Goal: Task Accomplishment & Management: Manage account settings

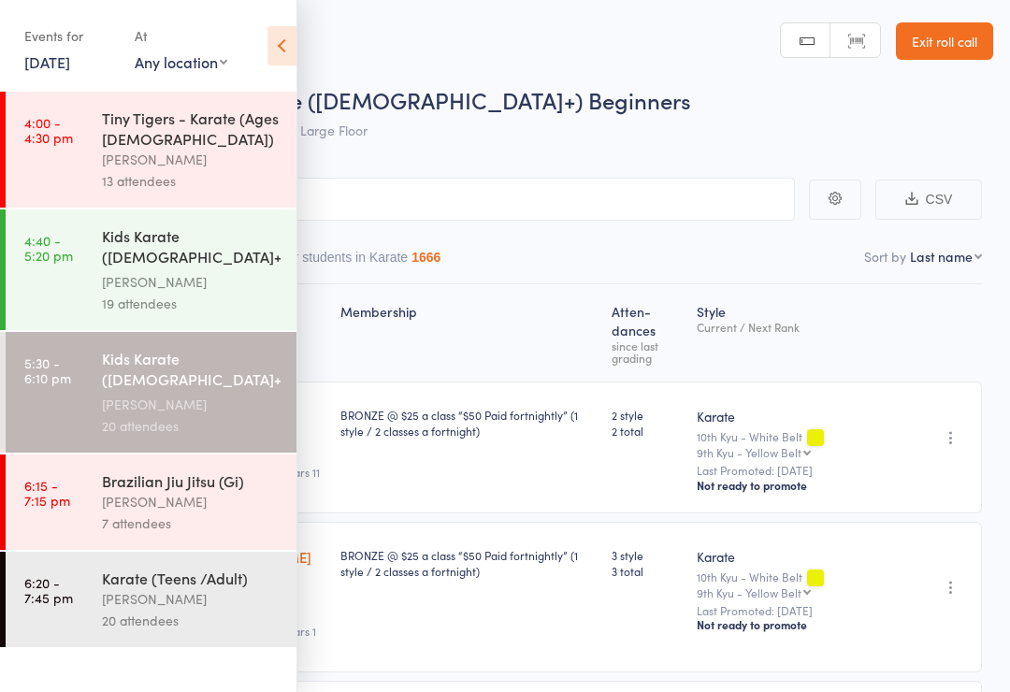
click at [284, 50] on icon at bounding box center [281, 45] width 29 height 39
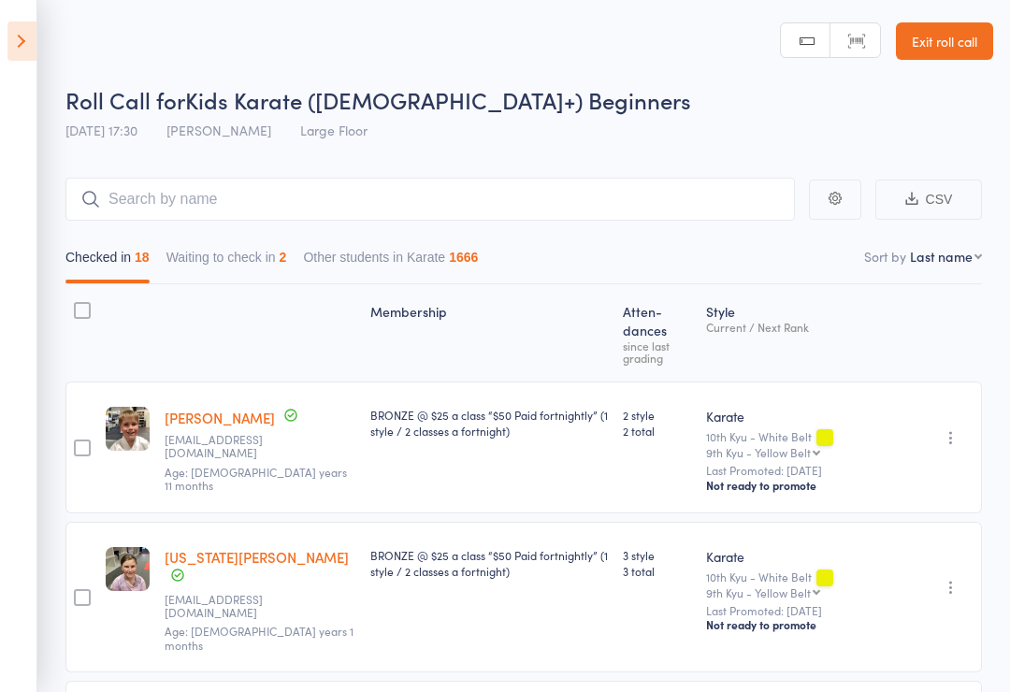
click at [279, 281] on button "Waiting to check in 2" at bounding box center [226, 261] width 121 height 43
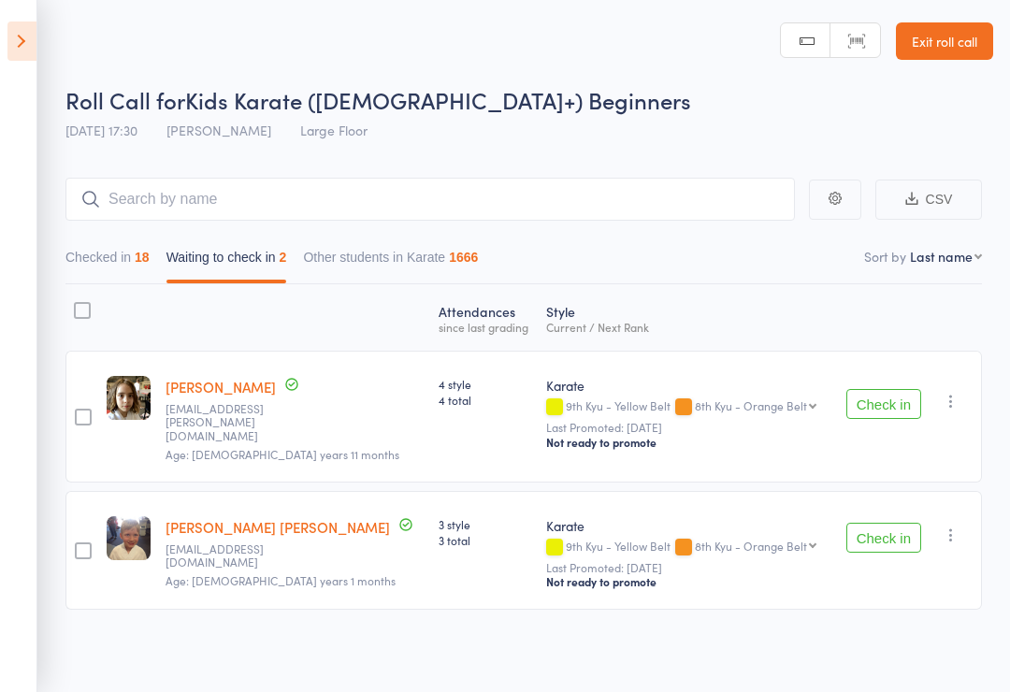
click at [888, 397] on button "Check in" at bounding box center [883, 404] width 75 height 30
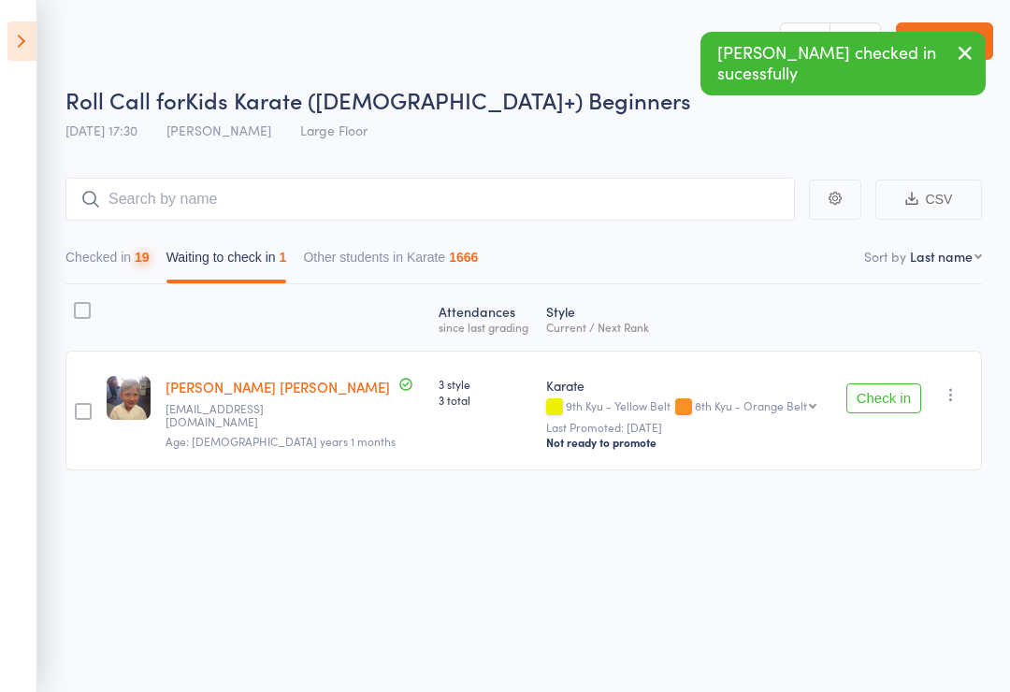
click at [150, 256] on div "19" at bounding box center [142, 257] width 15 height 15
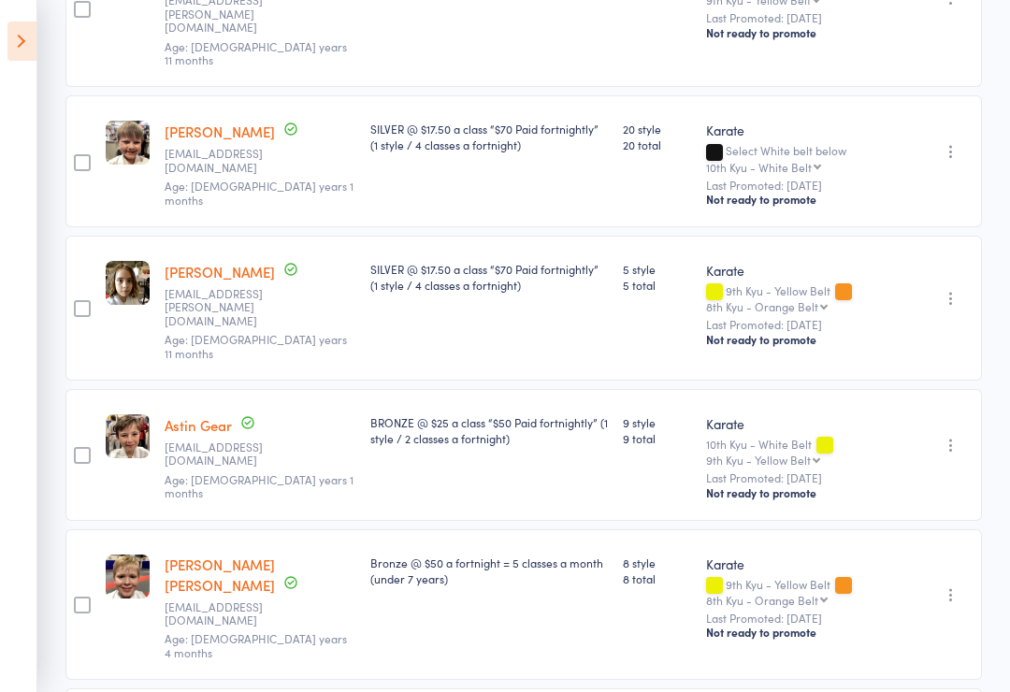
scroll to position [1359, 0]
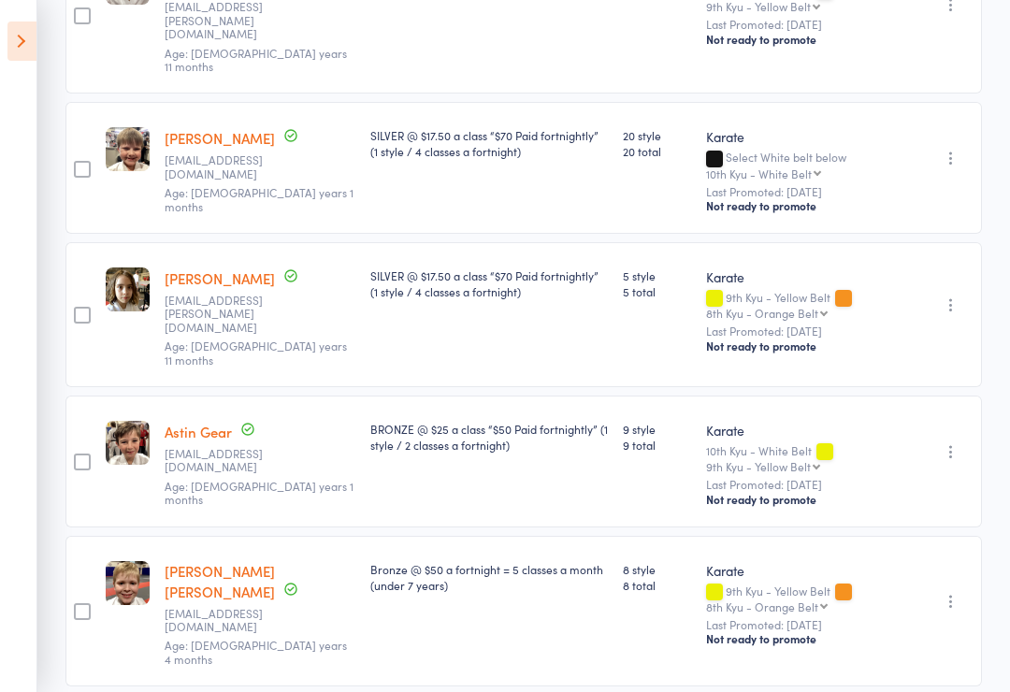
click at [941, 294] on button "button" at bounding box center [951, 305] width 22 height 22
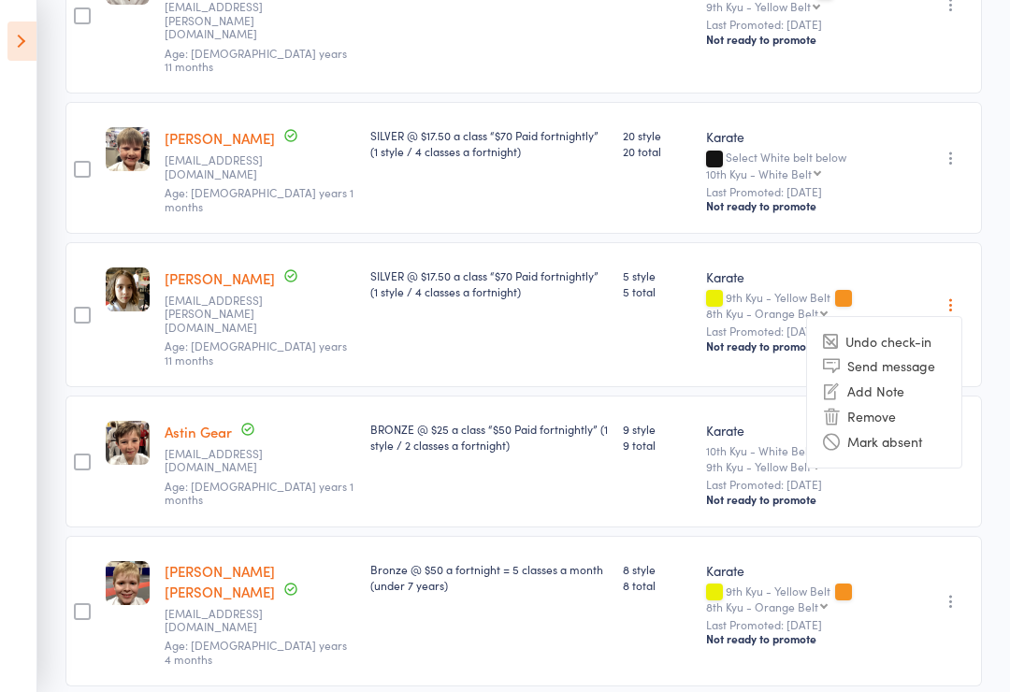
click at [896, 429] on li "Mark absent" at bounding box center [884, 441] width 154 height 25
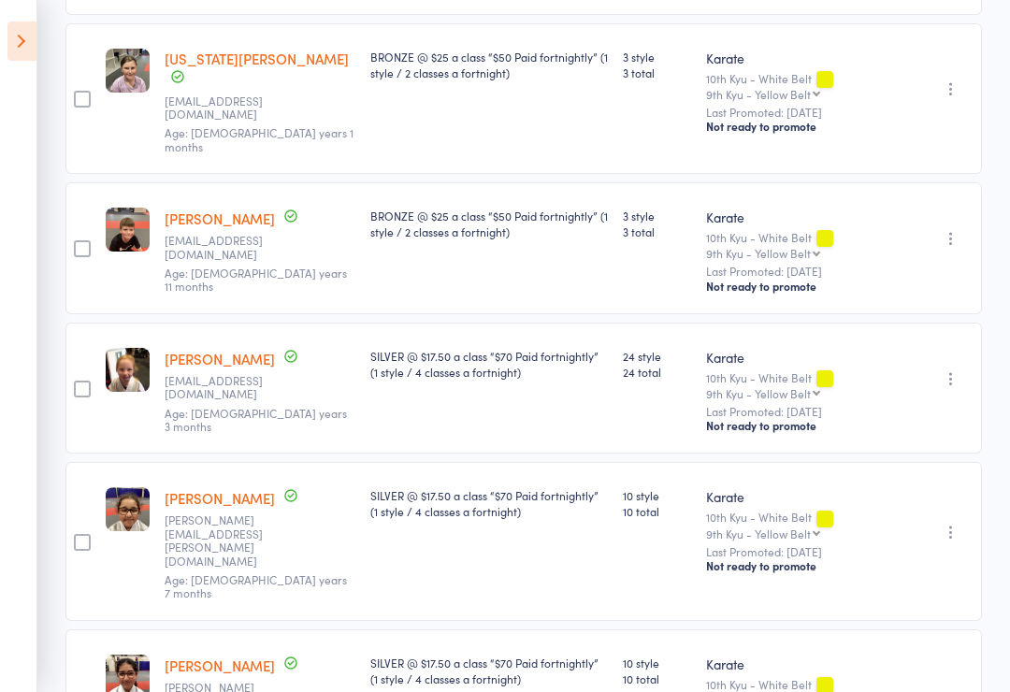
scroll to position [0, 0]
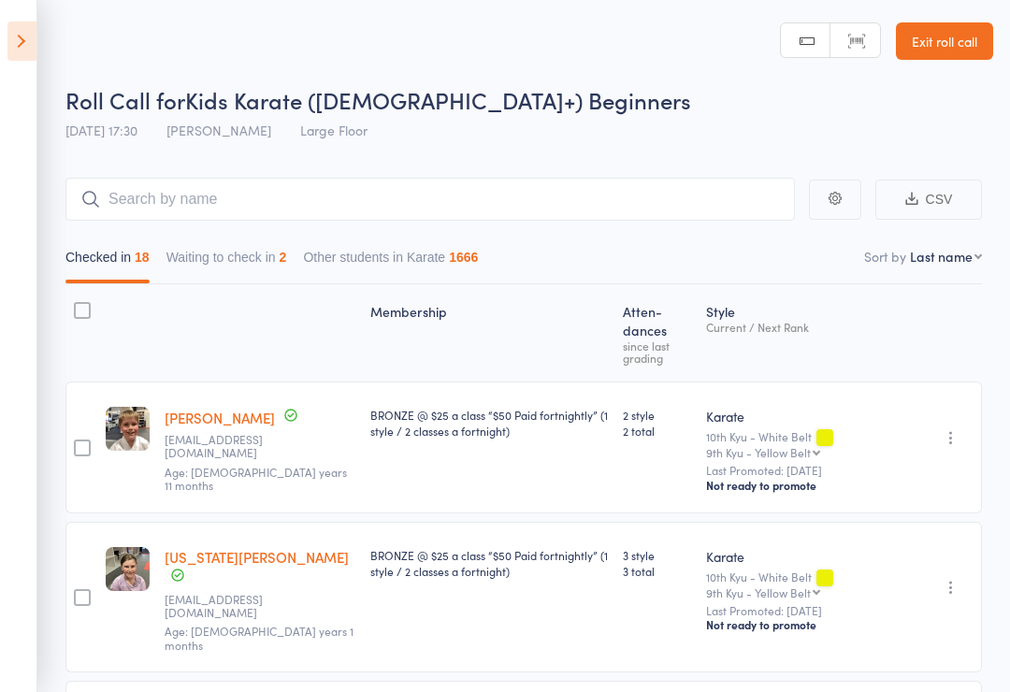
click at [287, 253] on div "2" at bounding box center [283, 257] width 7 height 15
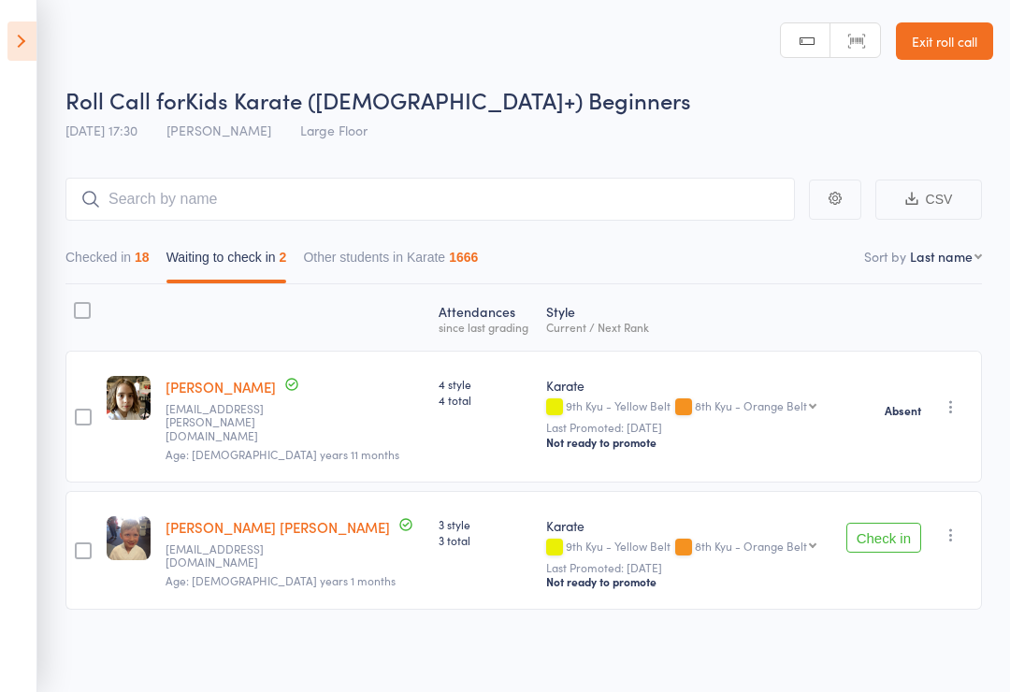
click at [960, 524] on button "button" at bounding box center [951, 535] width 22 height 22
click at [921, 674] on li "Mark absent" at bounding box center [884, 671] width 154 height 25
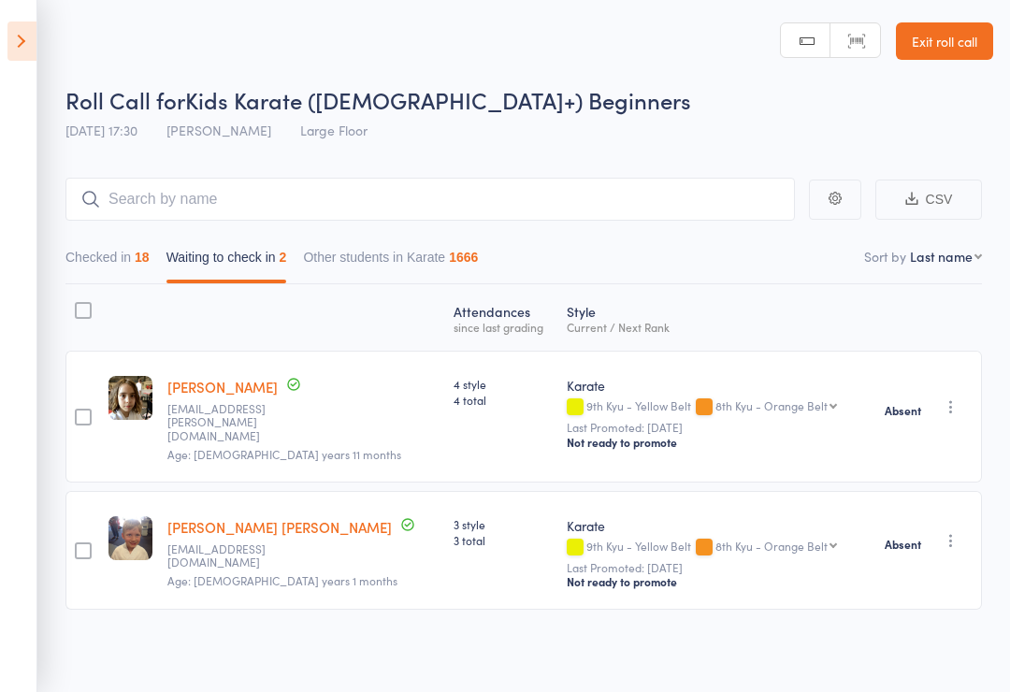
click at [58, 59] on header "Roll Call for Kids Karate ([DEMOGRAPHIC_DATA]+) Beginners [DATE] 17:30 [PERSON_…" at bounding box center [505, 75] width 1010 height 150
click at [8, 42] on icon at bounding box center [21, 41] width 29 height 39
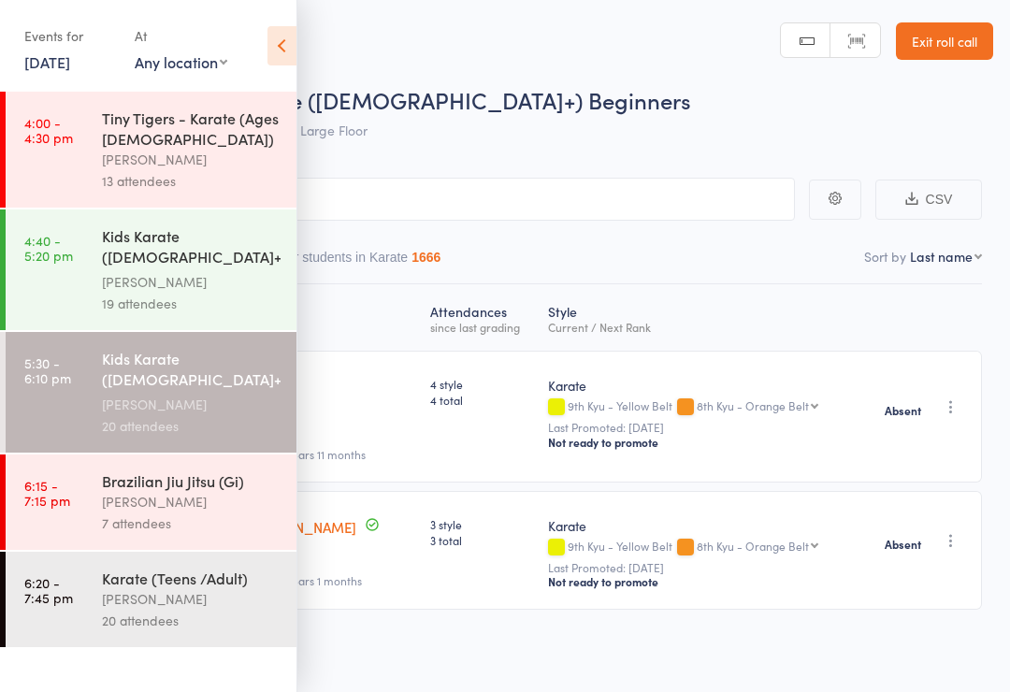
click at [225, 524] on div "7 attendees" at bounding box center [191, 524] width 179 height 22
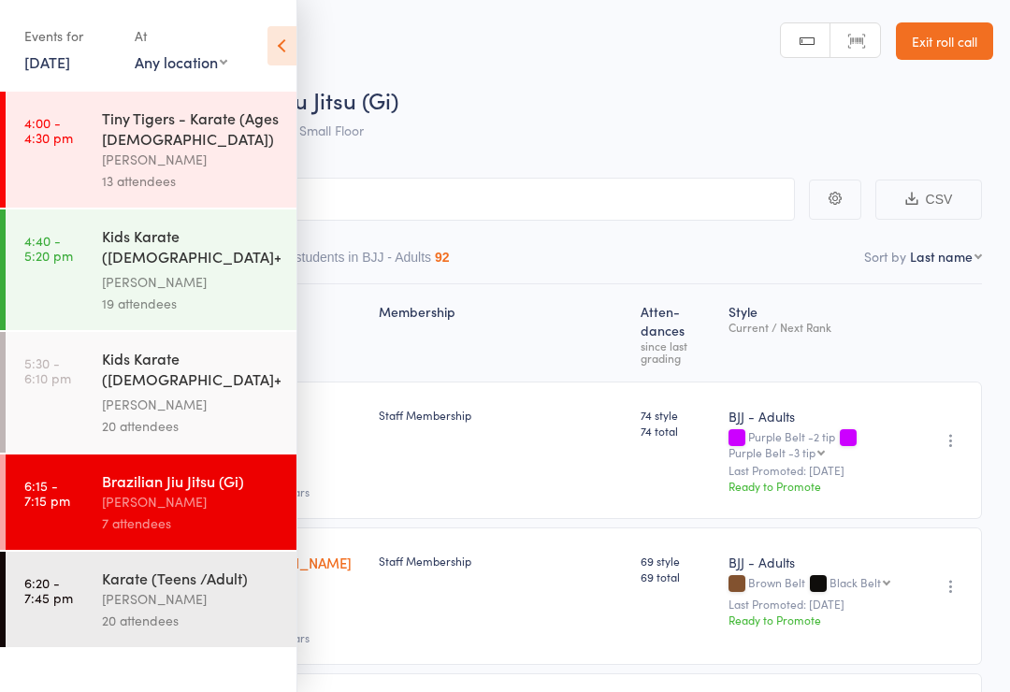
click at [280, 56] on icon at bounding box center [281, 45] width 29 height 39
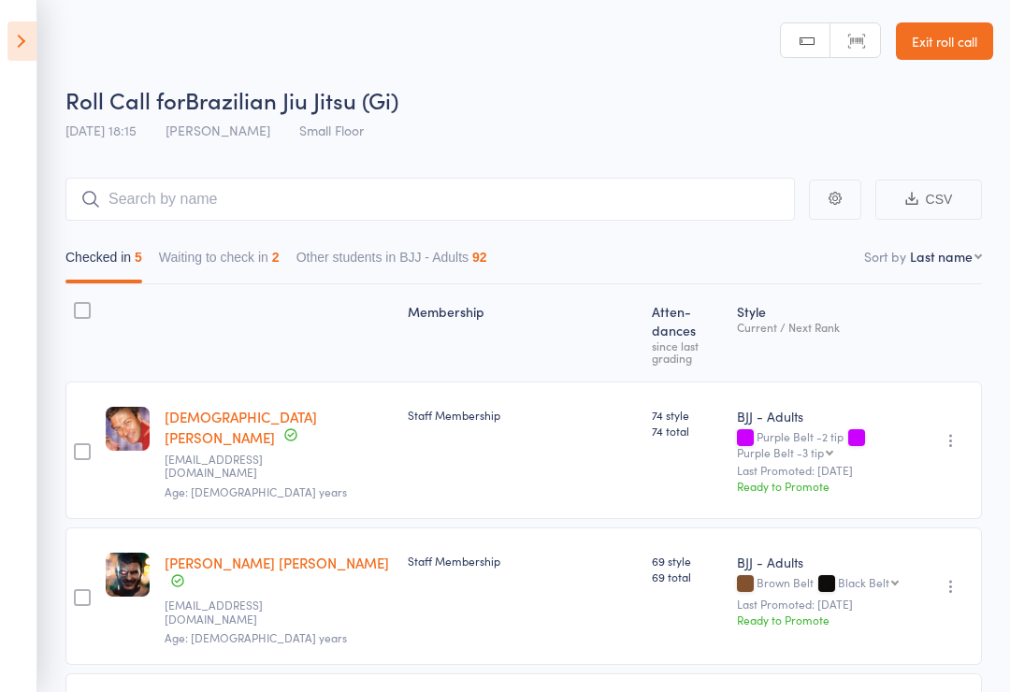
click at [263, 257] on button "Waiting to check in 2" at bounding box center [219, 261] width 121 height 43
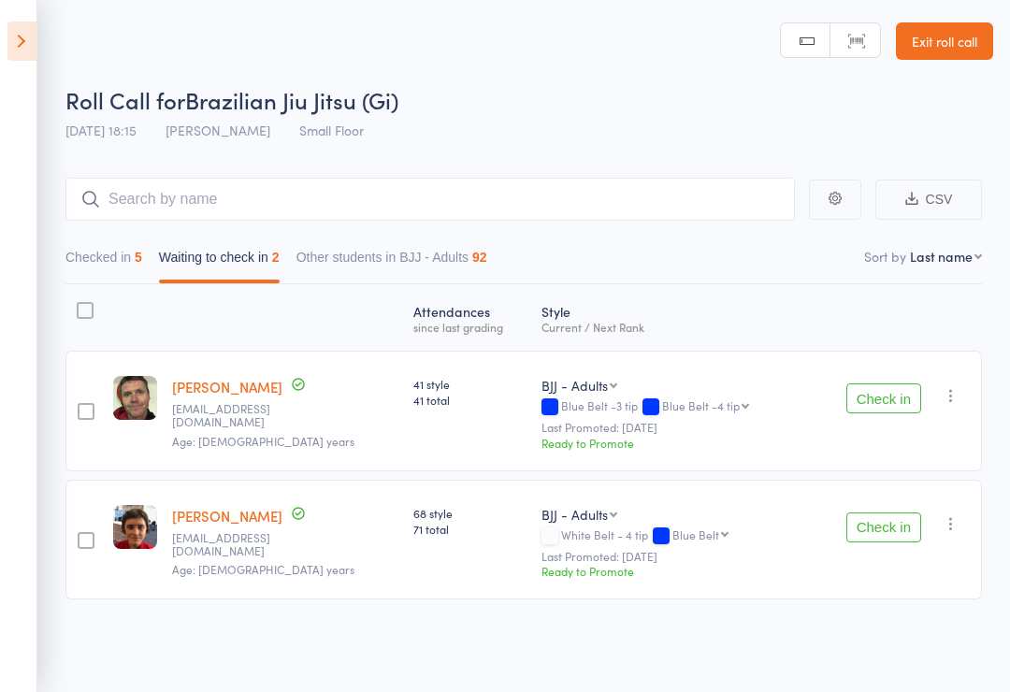
click at [881, 394] on button "Check in" at bounding box center [883, 398] width 75 height 30
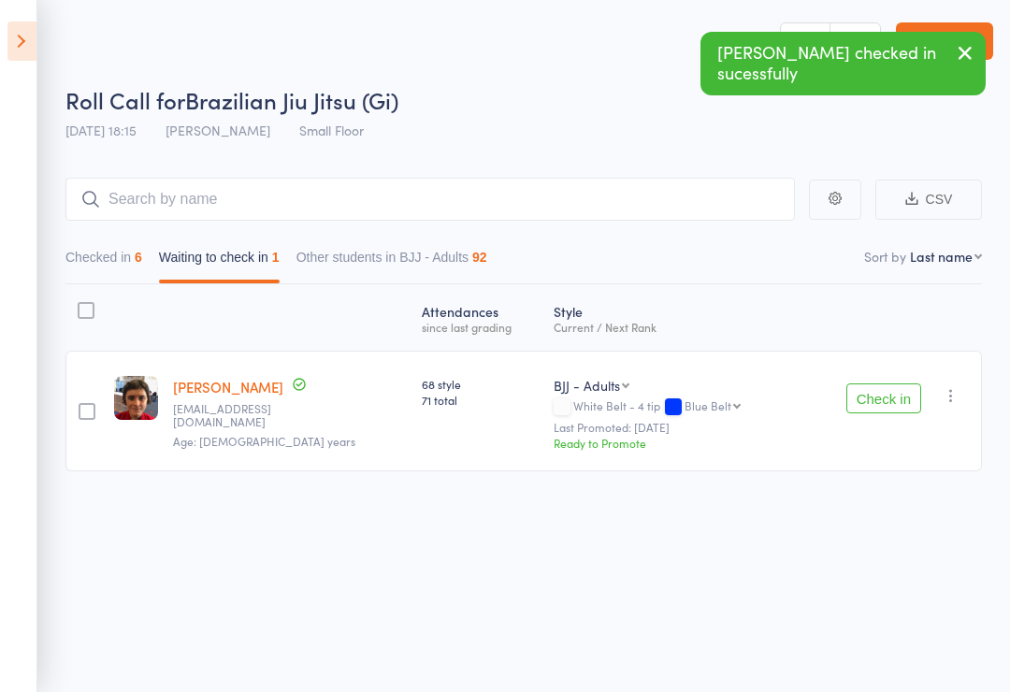
click at [891, 413] on button "Check in" at bounding box center [883, 398] width 75 height 30
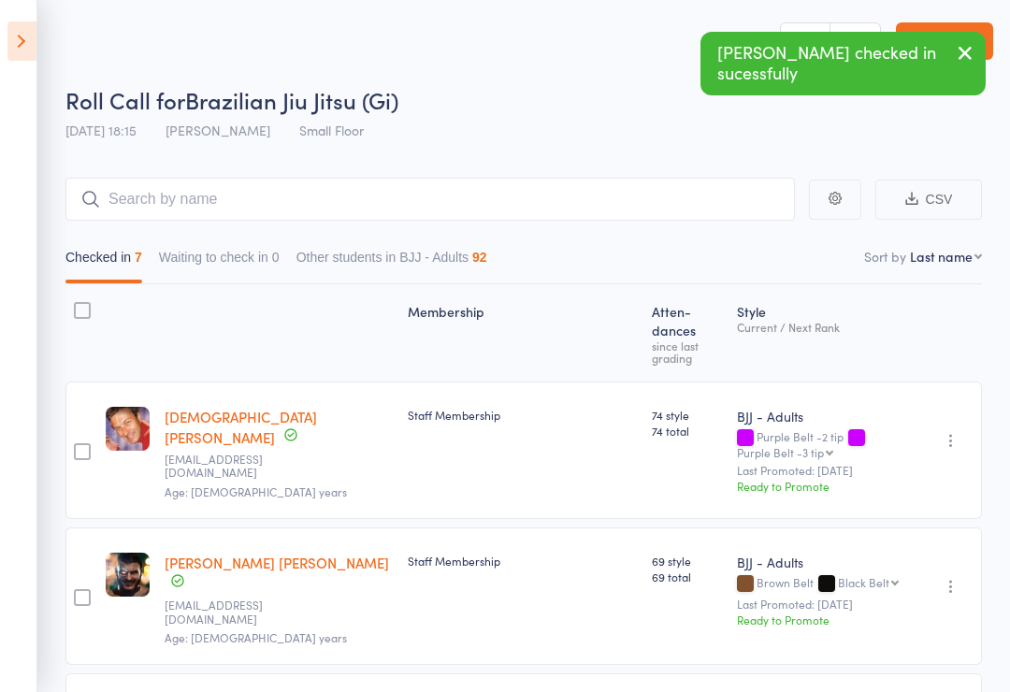
click at [33, 27] on icon at bounding box center [21, 41] width 29 height 39
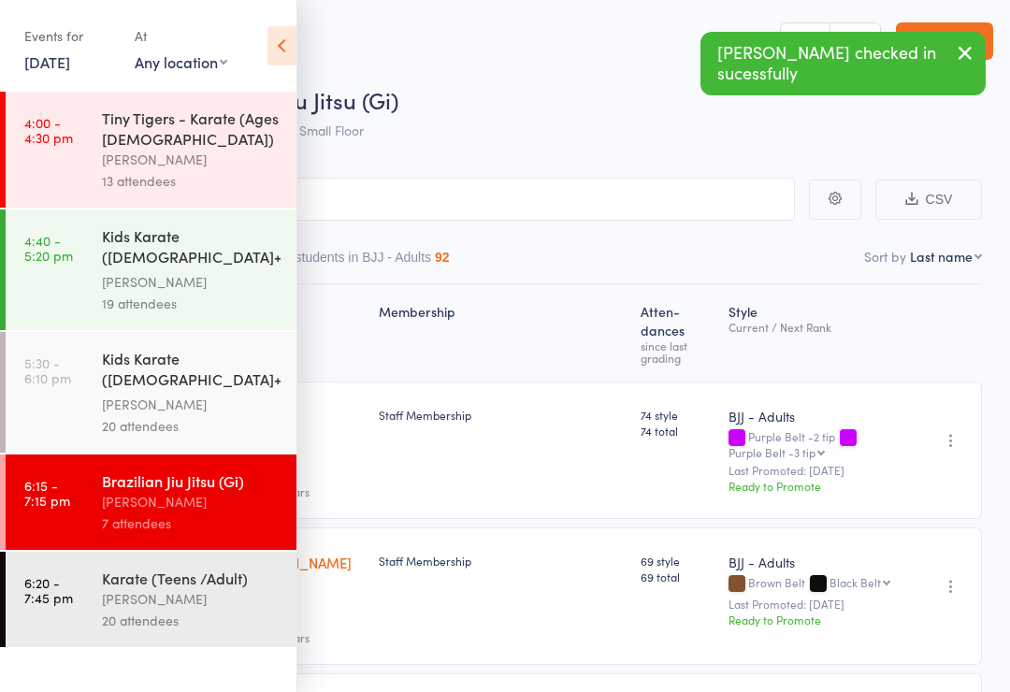
click at [221, 597] on div "[PERSON_NAME]" at bounding box center [191, 599] width 179 height 22
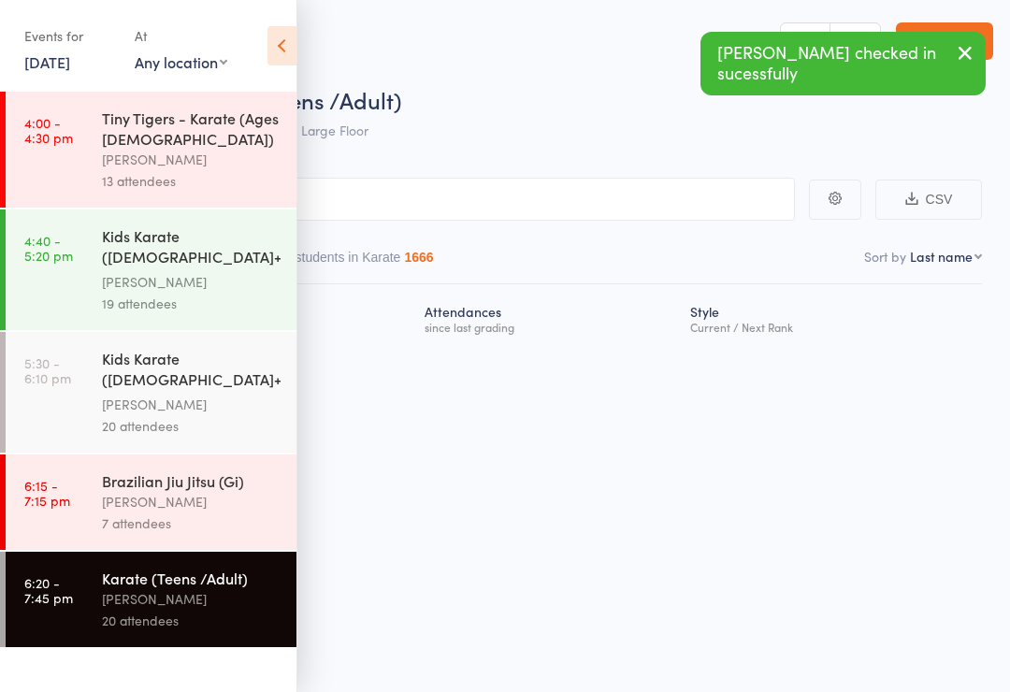
click at [288, 45] on icon at bounding box center [281, 45] width 29 height 39
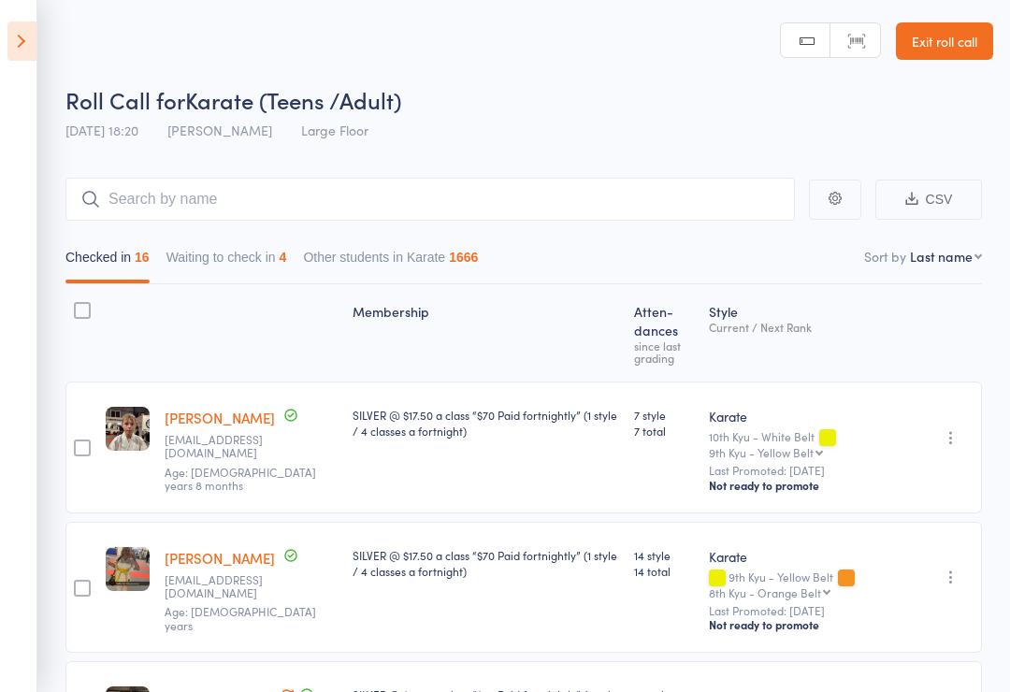
click at [251, 264] on button "Waiting to check in 4" at bounding box center [226, 261] width 121 height 43
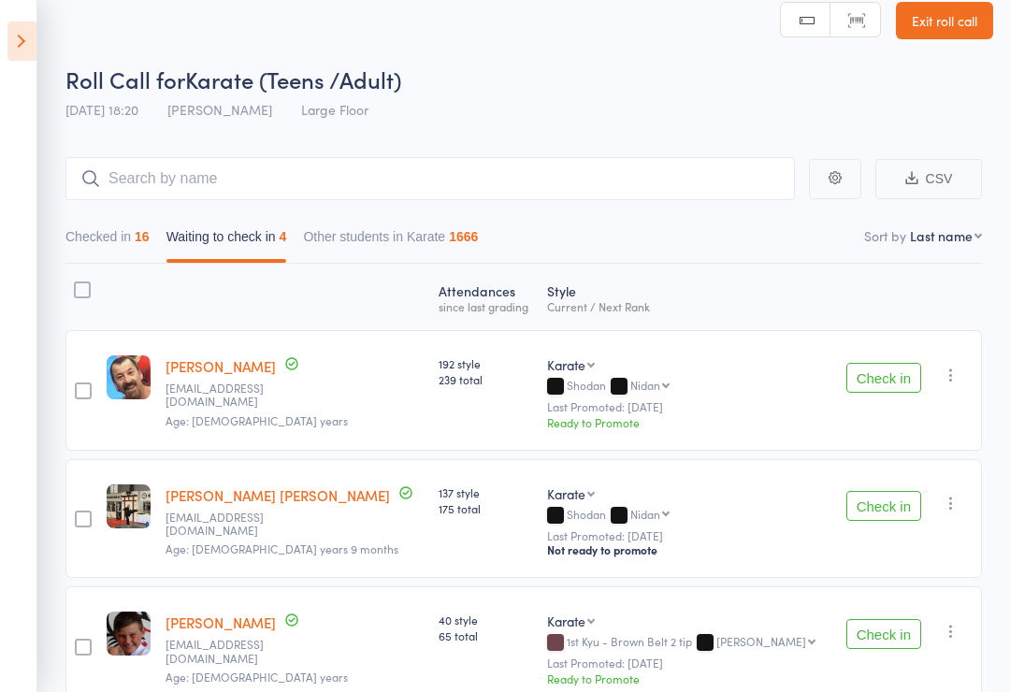
scroll to position [104, 0]
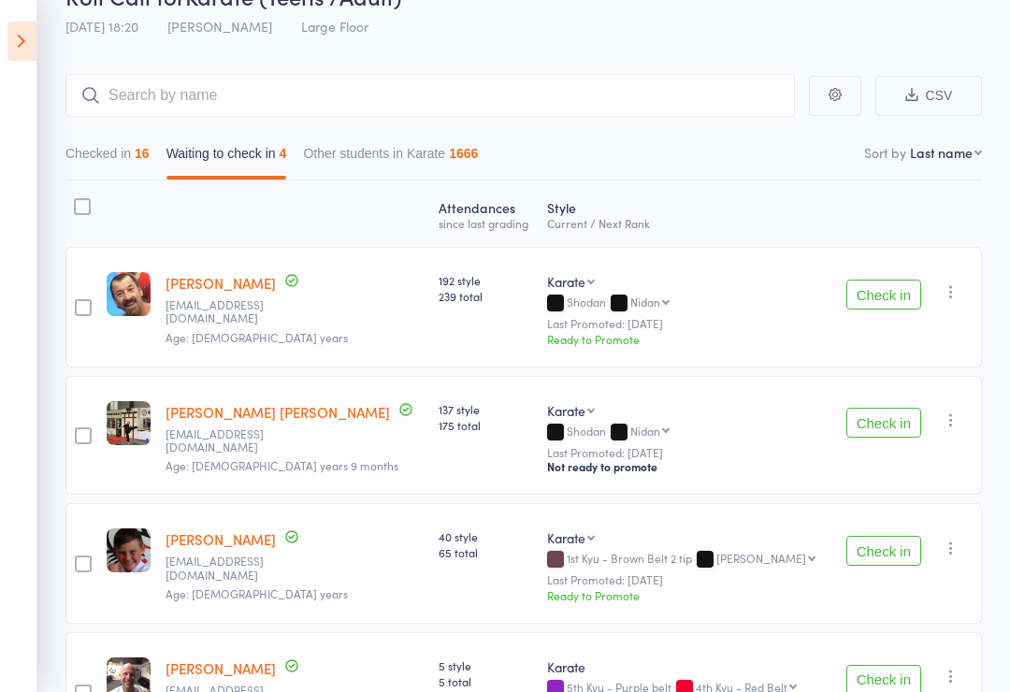
click at [955, 293] on icon "button" at bounding box center [951, 291] width 19 height 19
click at [928, 441] on li "Mark absent" at bounding box center [884, 428] width 154 height 25
click at [961, 287] on icon "button" at bounding box center [951, 291] width 19 height 19
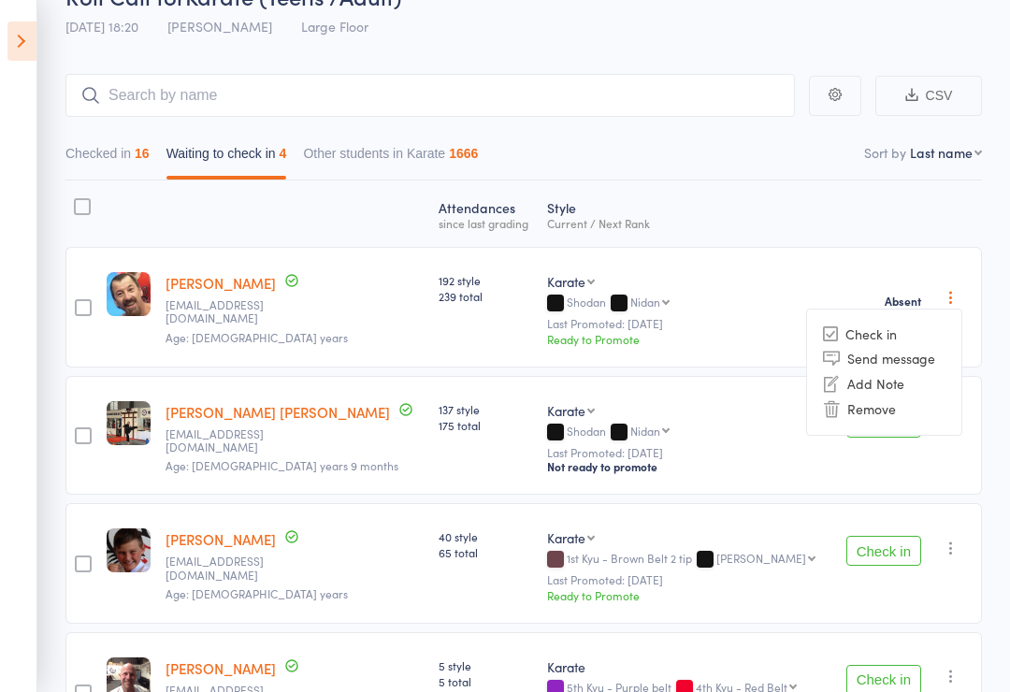
click at [929, 496] on div "Check in Check in Send message Add Note Remove [PERSON_NAME] absent" at bounding box center [907, 436] width 149 height 120
click at [949, 441] on div "Check in Check in Send message Add Note Remove [PERSON_NAME] absent" at bounding box center [907, 436] width 149 height 120
click at [962, 427] on button "button" at bounding box center [951, 420] width 22 height 22
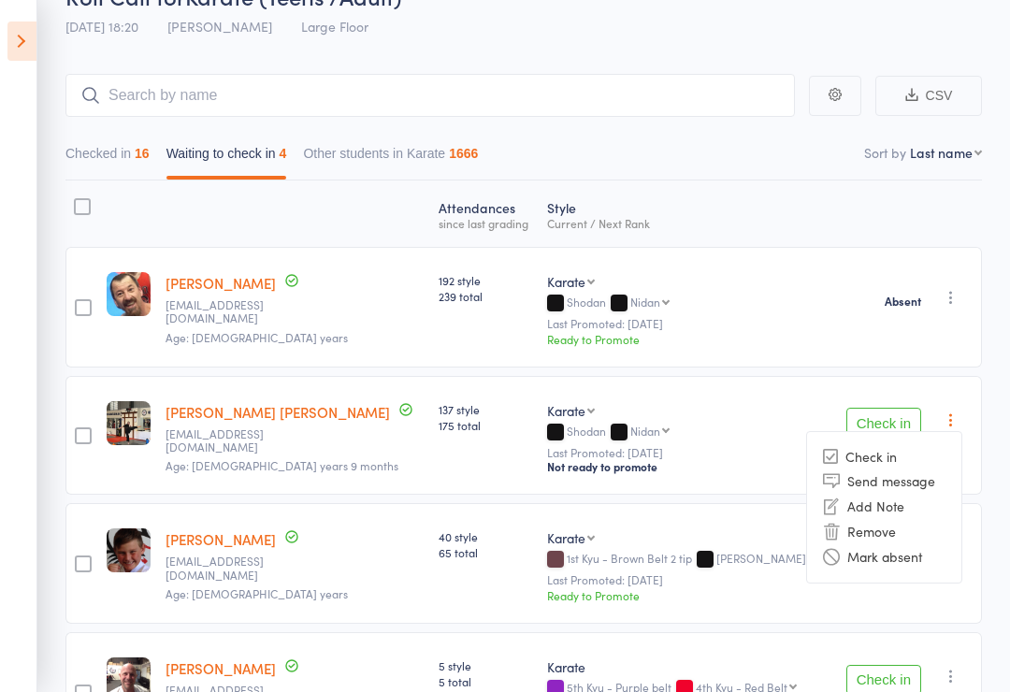
click at [928, 570] on li "Mark absent" at bounding box center [884, 556] width 154 height 25
click at [961, 556] on icon "button" at bounding box center [951, 548] width 19 height 19
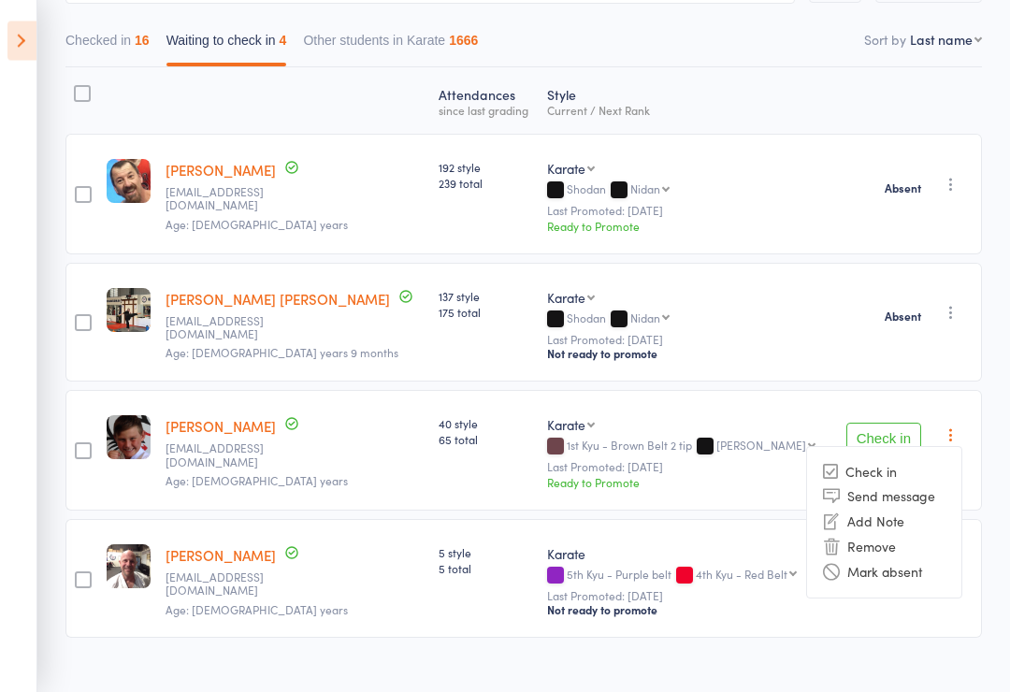
scroll to position [221, 0]
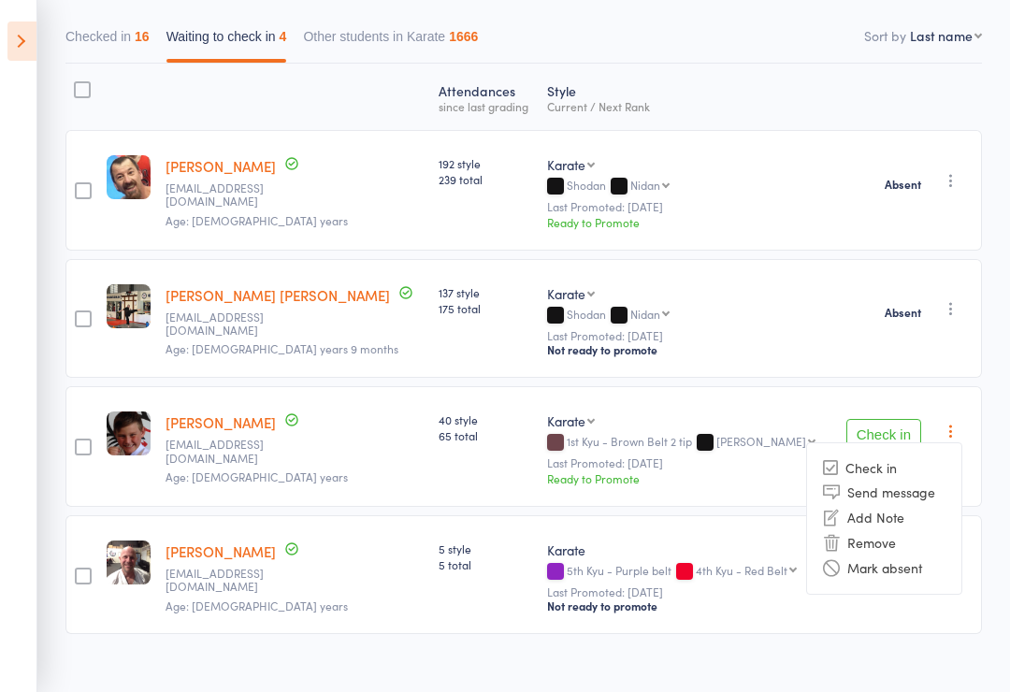
click at [895, 575] on li "Mark absent" at bounding box center [884, 568] width 154 height 25
click at [954, 567] on icon "button" at bounding box center [951, 559] width 19 height 19
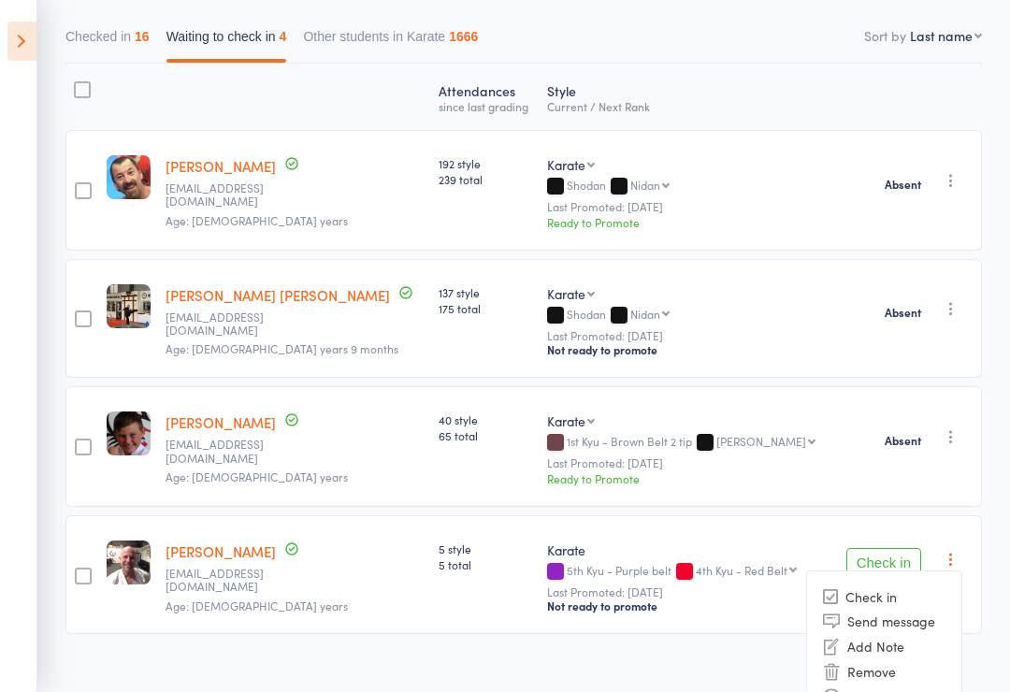
click at [916, 691] on li "Mark absent" at bounding box center [884, 696] width 154 height 25
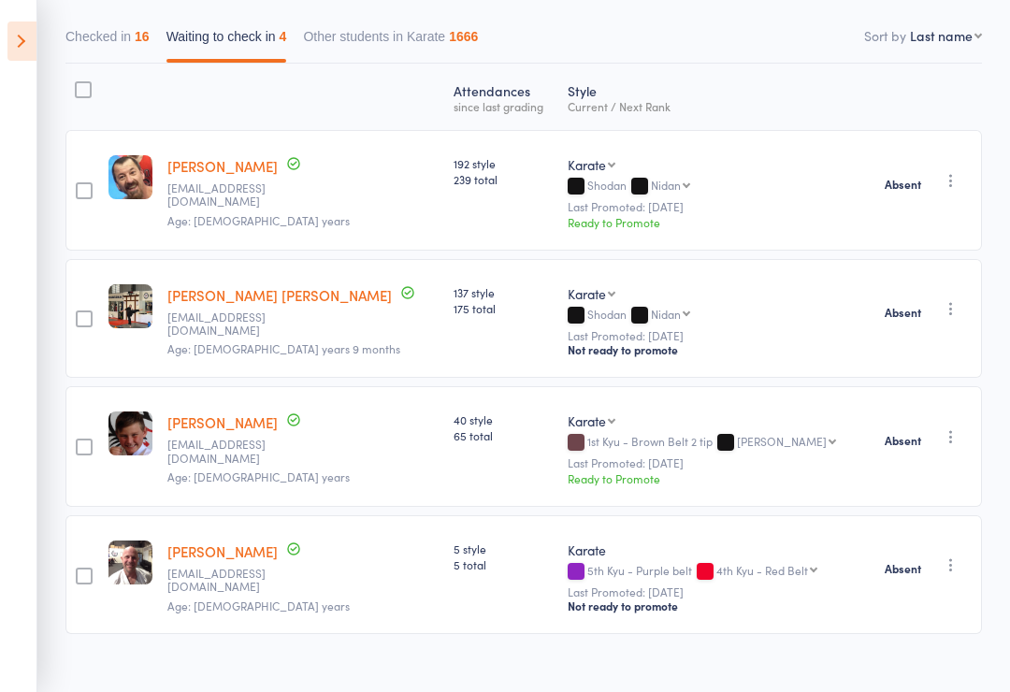
click at [47, 39] on main "CSV Checked in 16 Waiting to check in 4 Other students in Karate 1666 Sort by L…" at bounding box center [505, 323] width 1010 height 788
click at [10, 51] on icon at bounding box center [21, 41] width 29 height 39
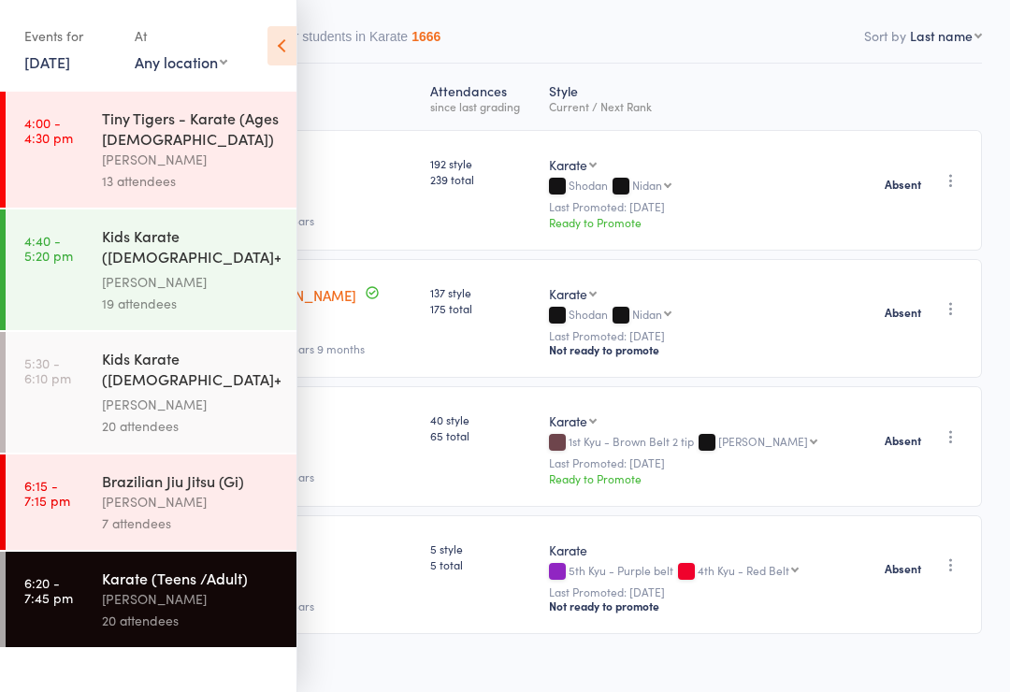
click at [223, 491] on div "Brazilian Jiu Jitsu (Gi)" at bounding box center [191, 480] width 179 height 21
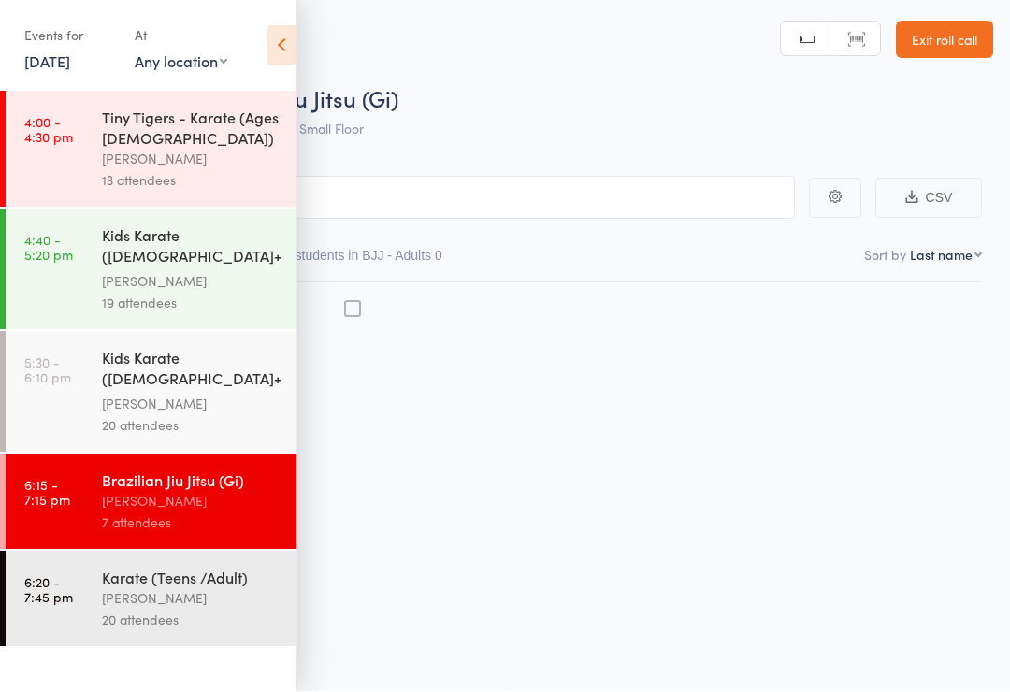
click at [289, 5] on div "Events for [DATE] [DATE] [DATE] Sun Mon Tue Wed Thu Fri Sat 36 31 01 02 03 04 0…" at bounding box center [148, 47] width 296 height 94
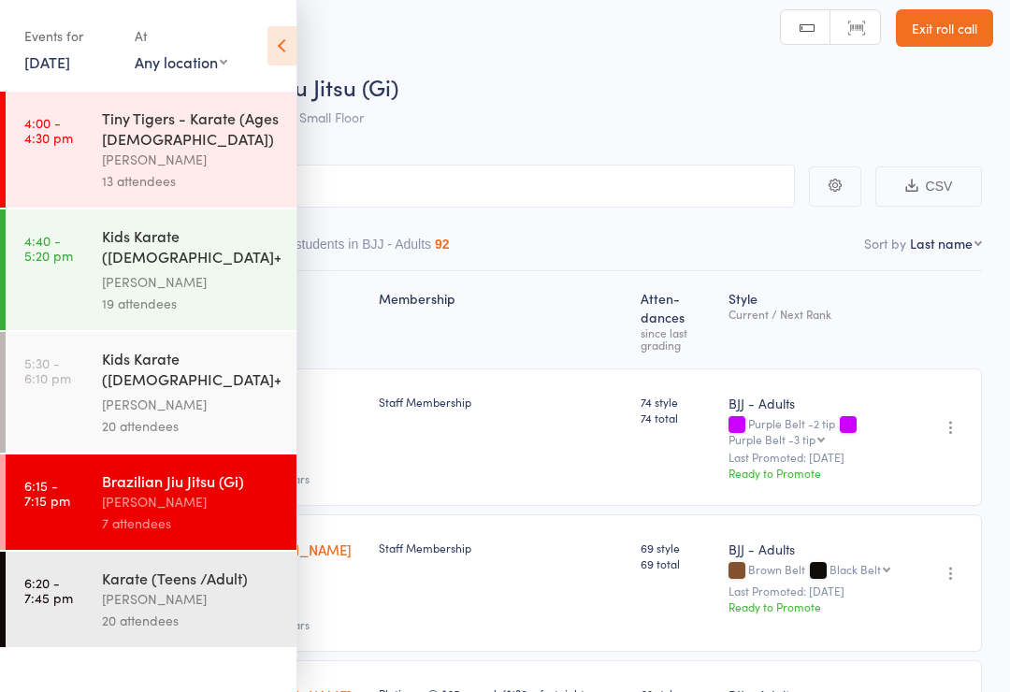
click at [284, 51] on icon at bounding box center [281, 45] width 29 height 39
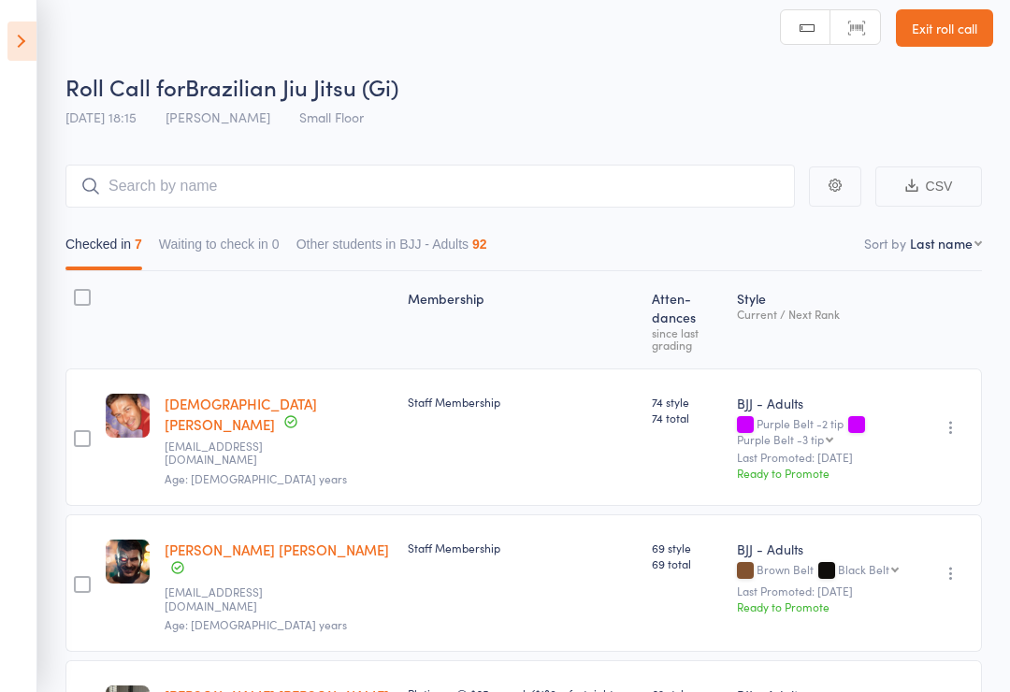
click at [230, 224] on div "Checked in 7 Waiting to check in 0 Other students in BJJ - Adults 92" at bounding box center [523, 240] width 917 height 64
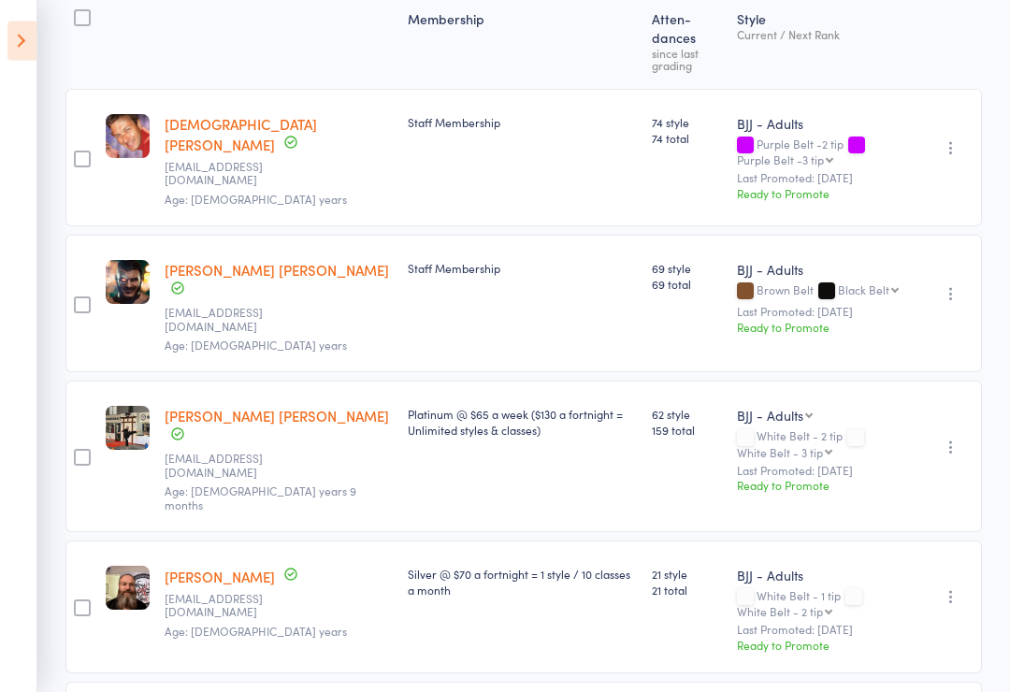
click at [24, 45] on icon at bounding box center [21, 41] width 29 height 39
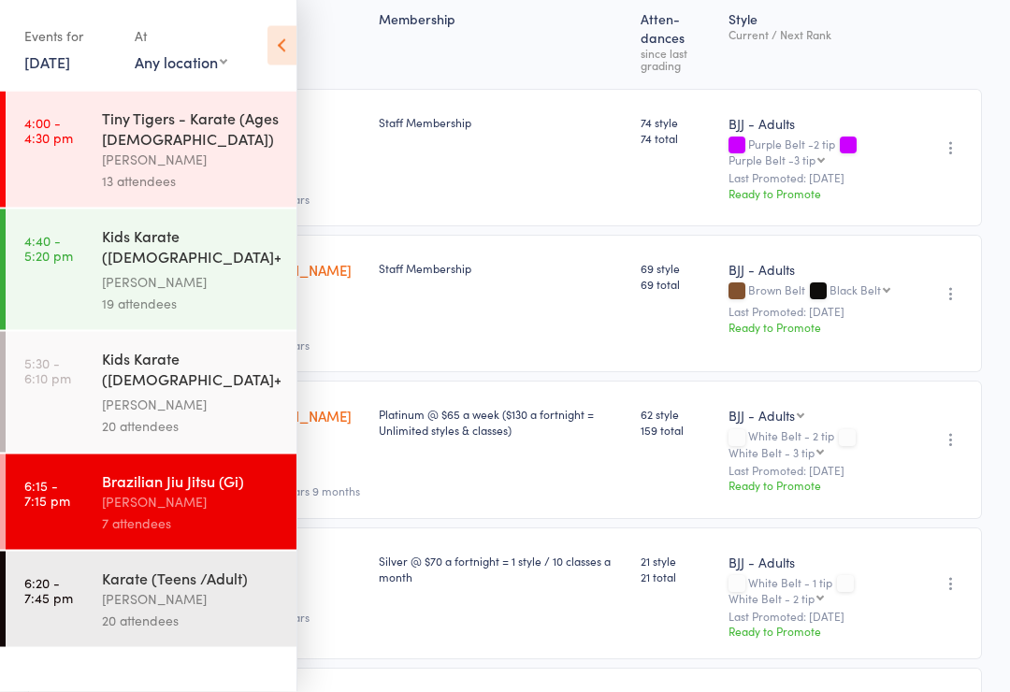
scroll to position [293, 0]
